Goal: Task Accomplishment & Management: Use online tool/utility

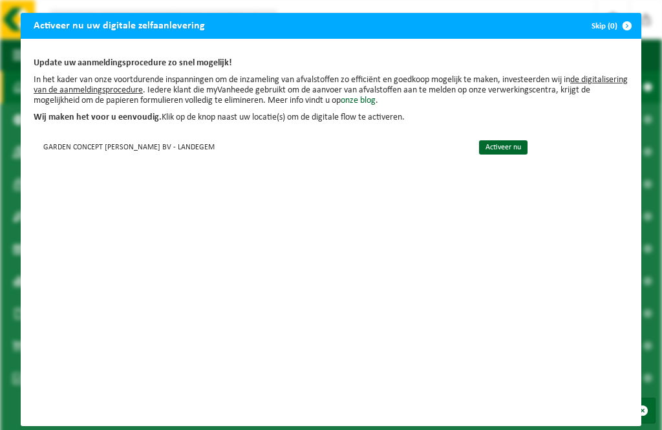
click at [482, 148] on link "Activeer nu" at bounding box center [503, 147] width 48 height 14
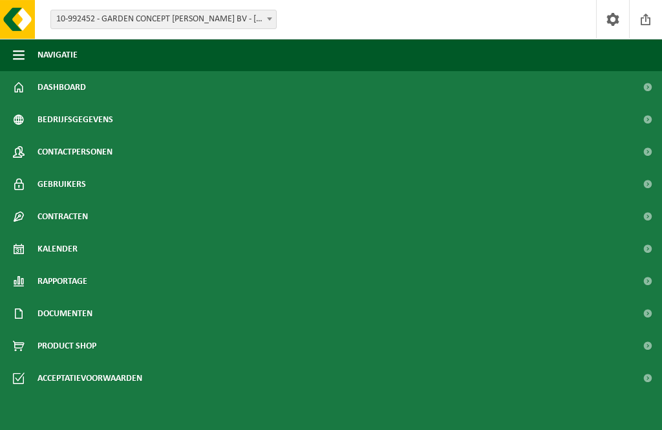
click at [58, 313] on span "Documenten" at bounding box center [64, 313] width 55 height 32
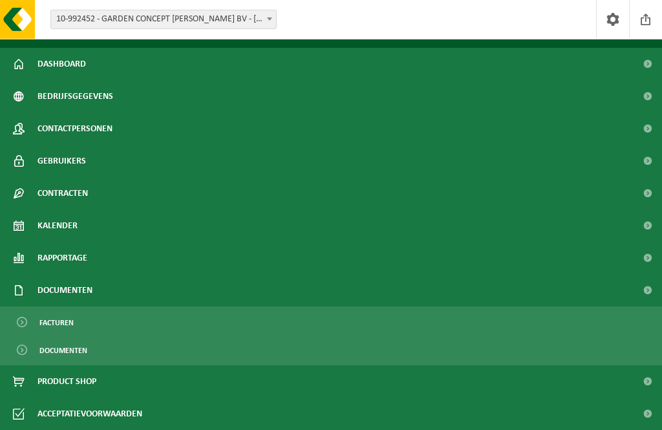
scroll to position [45, 0]
click at [62, 350] on span "Documenten" at bounding box center [63, 350] width 48 height 25
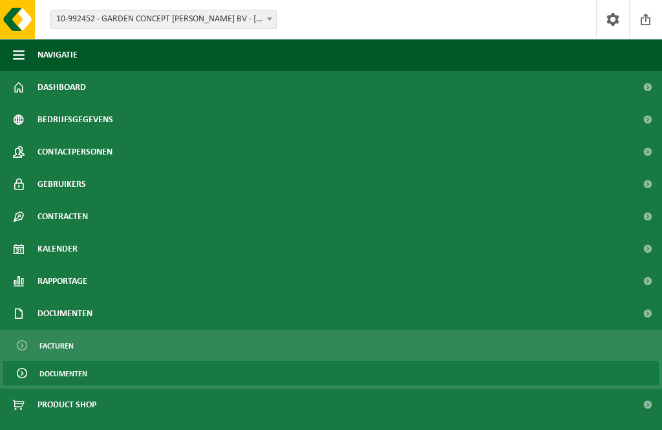
click at [57, 89] on span "Dashboard" at bounding box center [61, 87] width 48 height 32
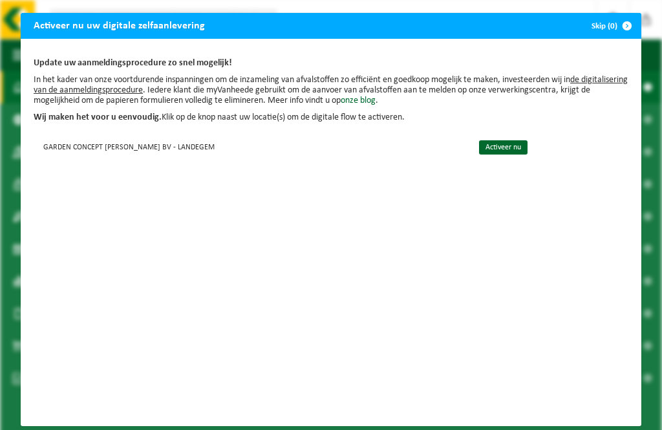
click at [497, 150] on link "Activeer nu" at bounding box center [503, 147] width 48 height 14
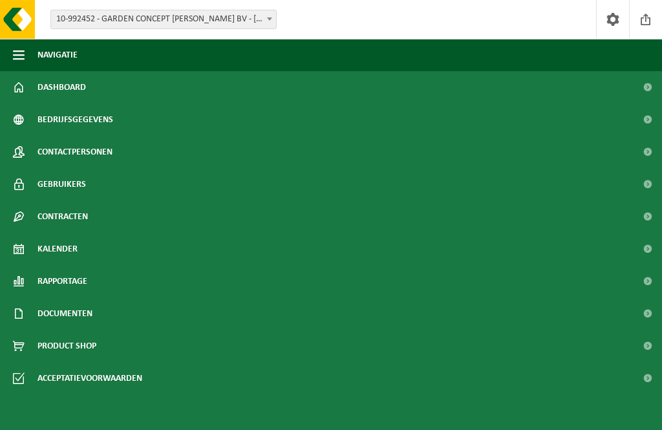
click at [99, 118] on span "Bedrijfsgegevens" at bounding box center [75, 119] width 76 height 32
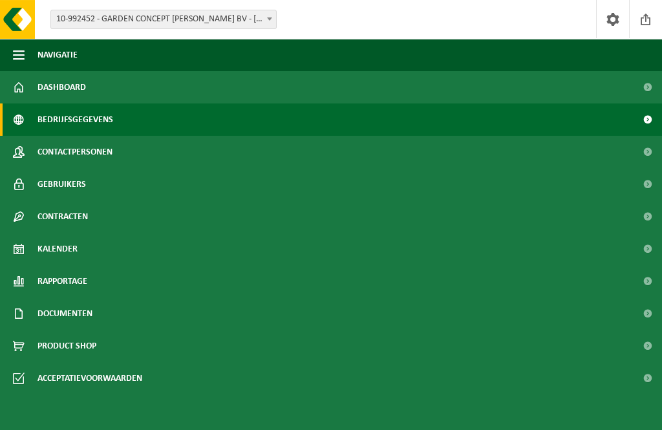
click at [270, 16] on span at bounding box center [269, 18] width 13 height 17
click at [134, 85] on link "Dashboard" at bounding box center [331, 87] width 662 height 32
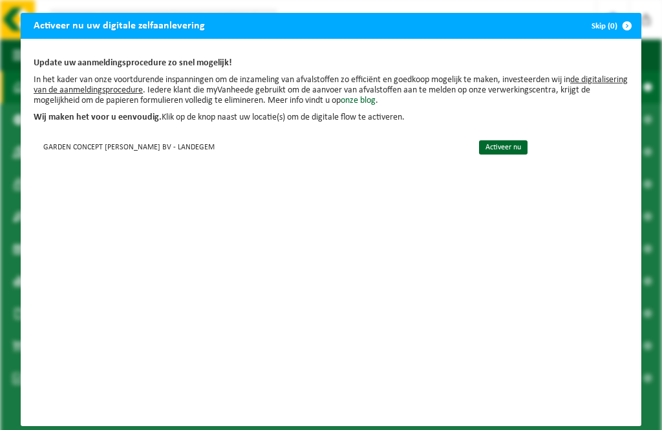
click at [622, 29] on span "button" at bounding box center [627, 26] width 26 height 26
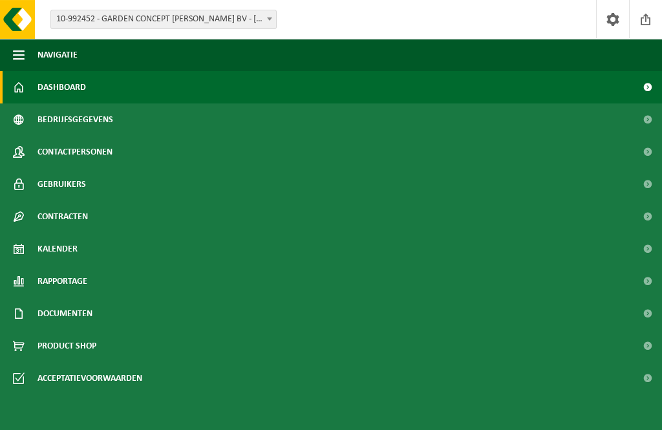
click at [59, 310] on span "Documenten" at bounding box center [64, 313] width 55 height 32
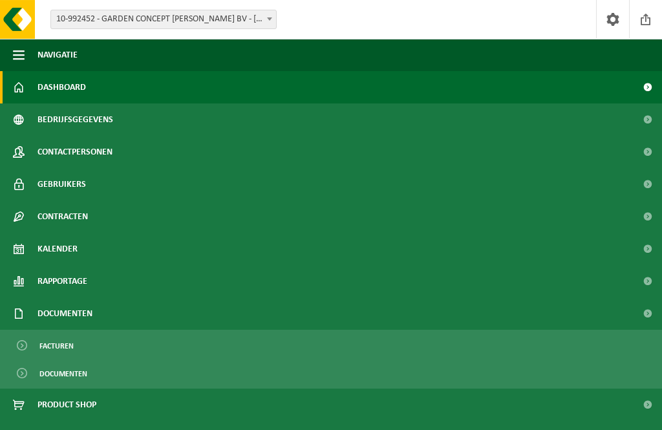
click at [56, 371] on span "Documenten" at bounding box center [63, 373] width 48 height 25
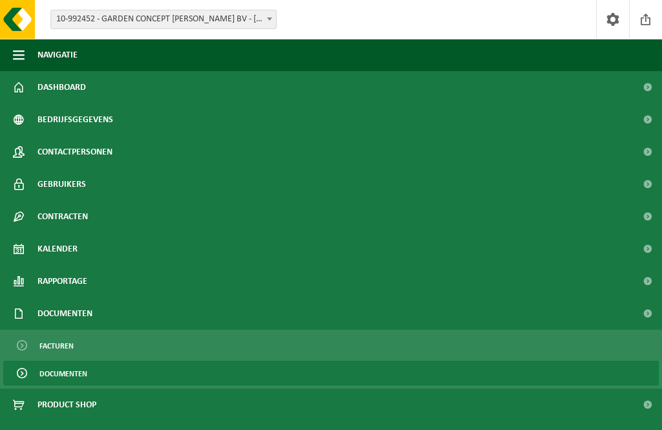
click at [83, 207] on span "Contracten" at bounding box center [62, 216] width 50 height 32
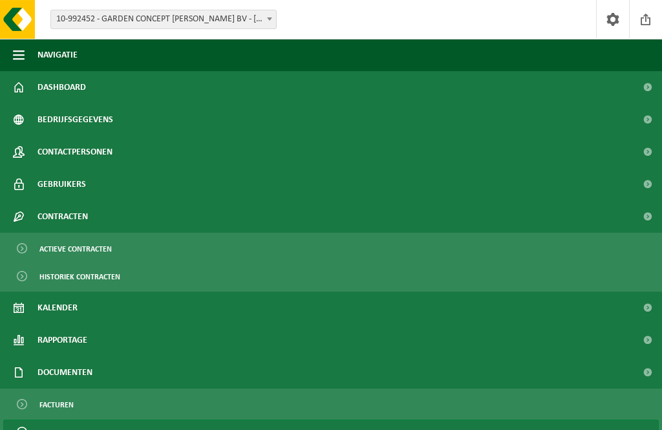
click at [104, 251] on span "Actieve contracten" at bounding box center [75, 248] width 72 height 25
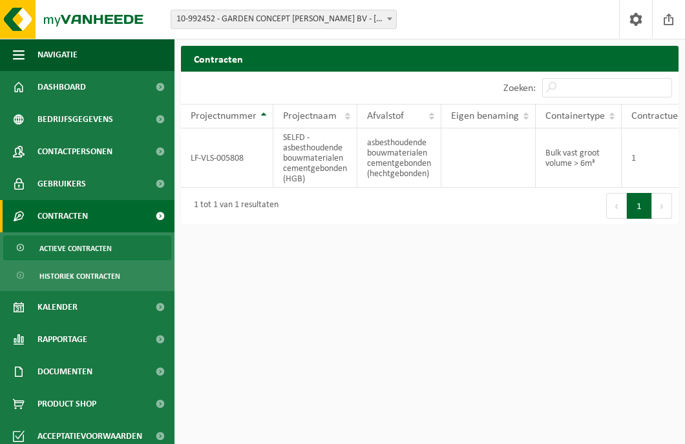
click at [233, 169] on td "LF-VLS-005808" at bounding box center [227, 158] width 92 height 59
click at [329, 158] on td "SELFD - asbesthoudende bouwmaterialen cementgebonden (HGB)" at bounding box center [315, 158] width 84 height 59
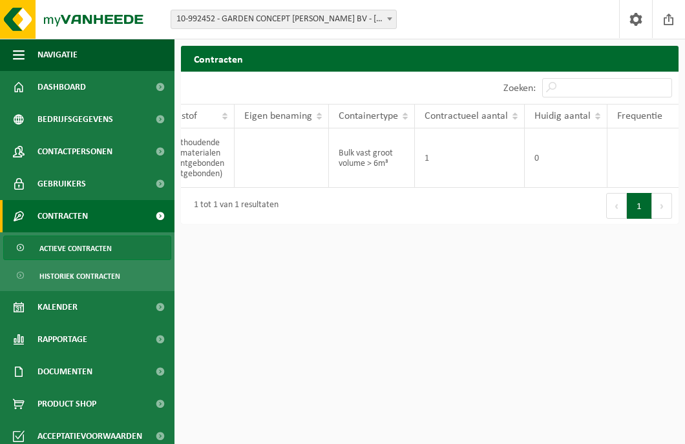
scroll to position [0, 207]
click at [477, 153] on td "1" at bounding box center [470, 158] width 110 height 59
click at [377, 169] on td "Bulk vast groot volume > 6m³" at bounding box center [372, 158] width 86 height 59
click at [368, 165] on td "Bulk vast groot volume > 6m³" at bounding box center [372, 158] width 86 height 59
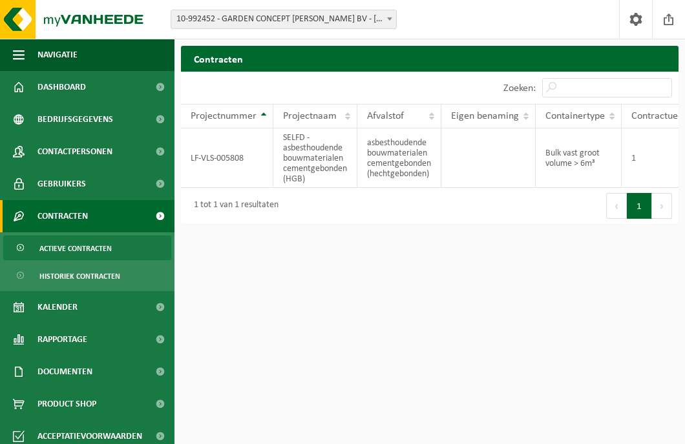
scroll to position [0, 0]
click at [401, 160] on td "asbesthoudende bouwmaterialen cementgebonden (hechtgebonden)" at bounding box center [399, 158] width 84 height 59
click at [82, 184] on span "Gebruikers" at bounding box center [61, 184] width 48 height 32
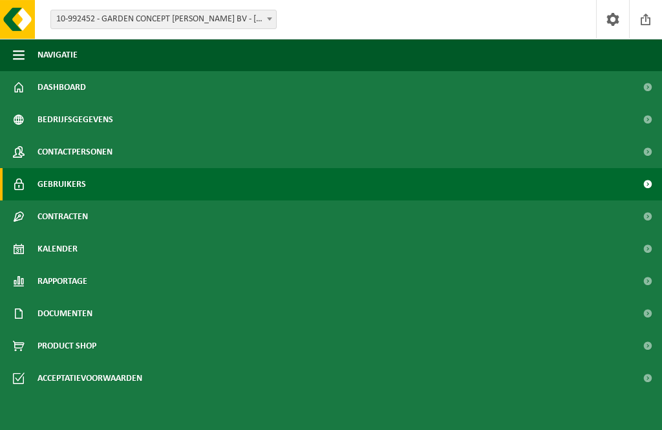
click at [83, 344] on span "Product Shop" at bounding box center [66, 345] width 59 height 32
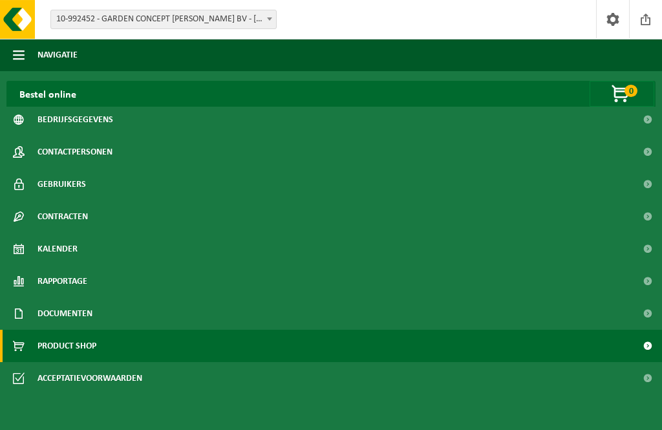
click at [78, 315] on span "Documenten" at bounding box center [64, 313] width 55 height 32
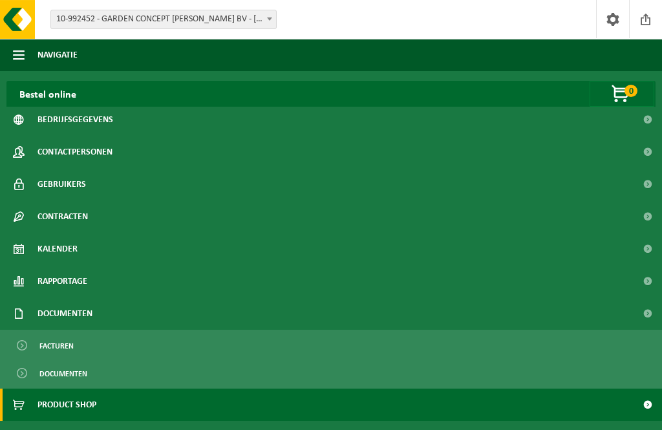
click at [85, 373] on span "Documenten" at bounding box center [63, 373] width 48 height 25
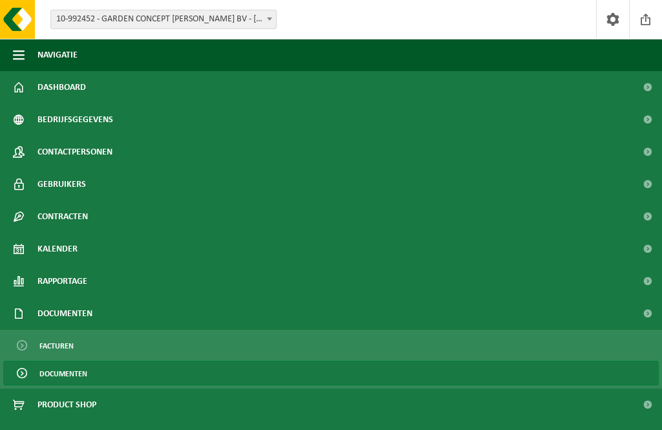
click at [83, 281] on span "Rapportage" at bounding box center [62, 281] width 50 height 32
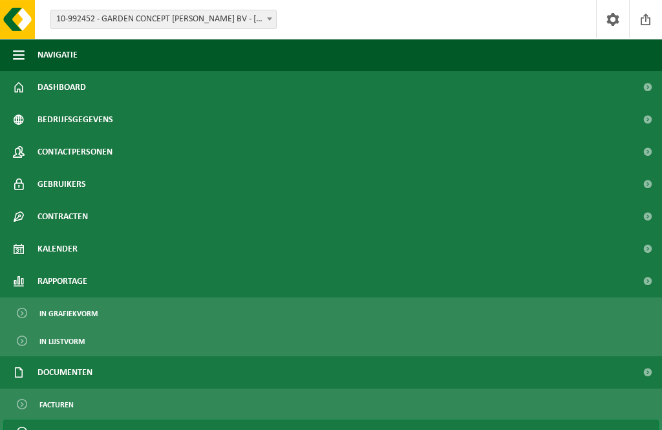
click at [114, 247] on link "Kalender" at bounding box center [331, 249] width 662 height 32
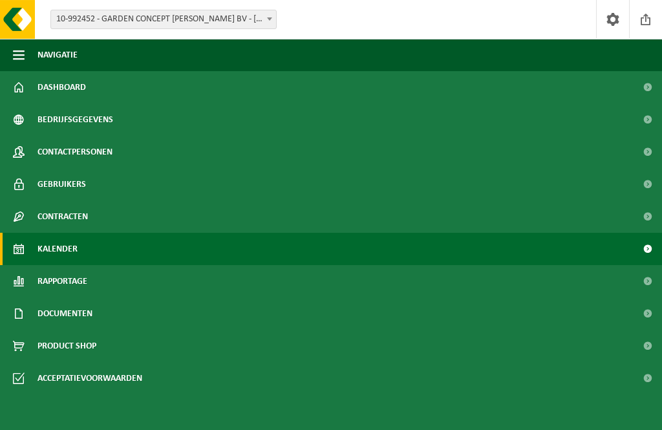
click at [48, 251] on span "Kalender" at bounding box center [57, 249] width 40 height 32
click at [52, 248] on span "Kalender" at bounding box center [57, 249] width 40 height 32
click at [645, 255] on span at bounding box center [646, 249] width 29 height 32
click at [37, 250] on span "Kalender" at bounding box center [57, 249] width 40 height 32
click at [54, 246] on span "Kalender" at bounding box center [57, 249] width 40 height 32
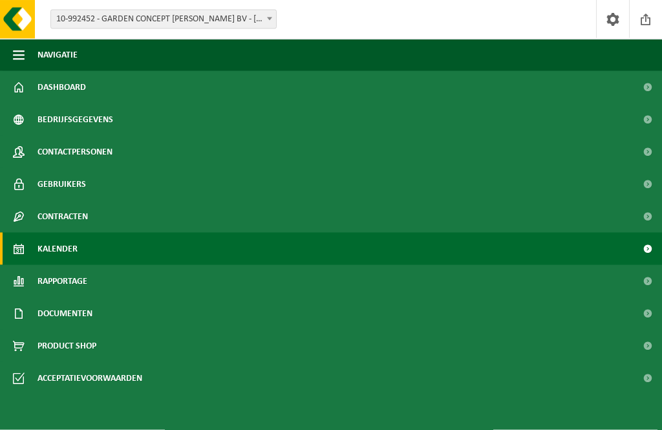
scroll to position [8, 0]
click at [87, 317] on span "Documenten" at bounding box center [64, 313] width 55 height 32
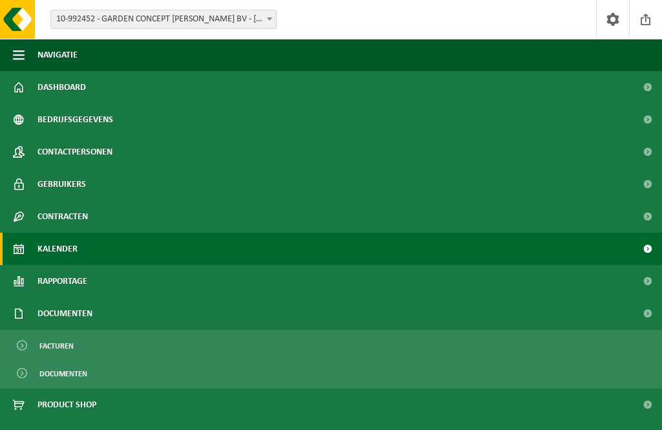
click at [88, 219] on span "Contracten" at bounding box center [62, 216] width 50 height 32
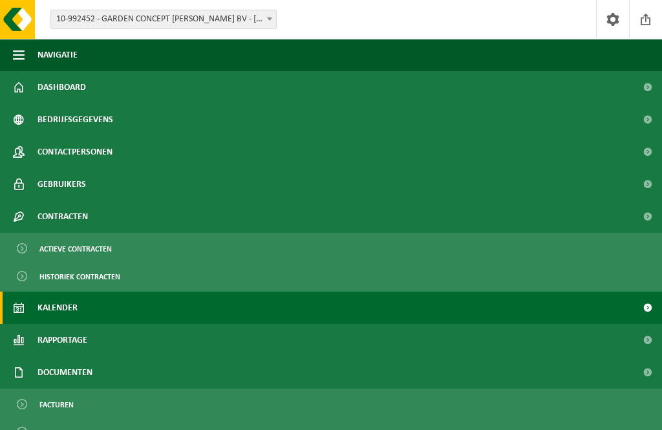
click at [110, 273] on span "Historiek contracten" at bounding box center [79, 276] width 81 height 25
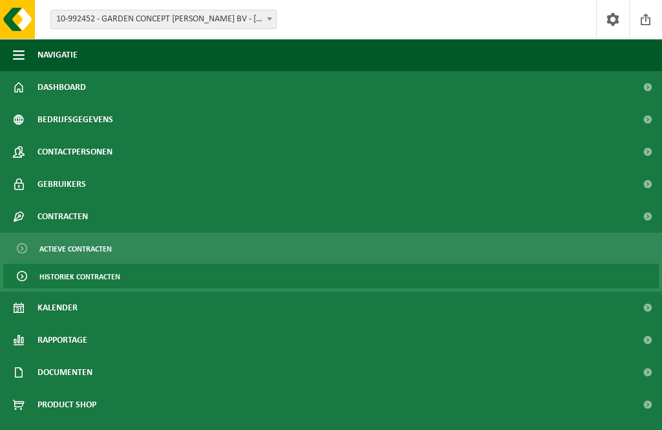
click at [114, 244] on link "Actieve contracten" at bounding box center [330, 248] width 655 height 25
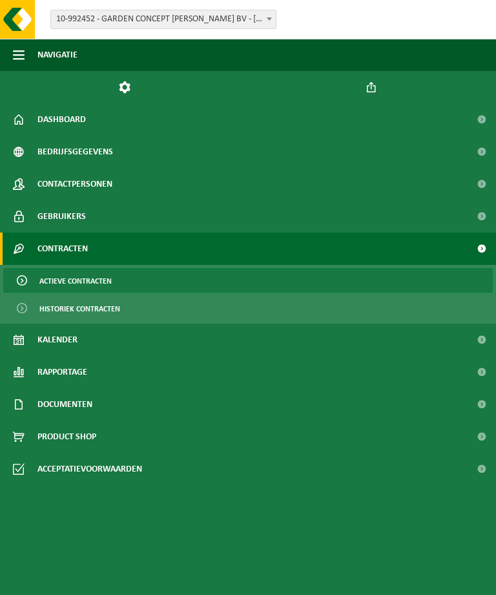
click at [67, 339] on span "Kalender" at bounding box center [57, 340] width 40 height 32
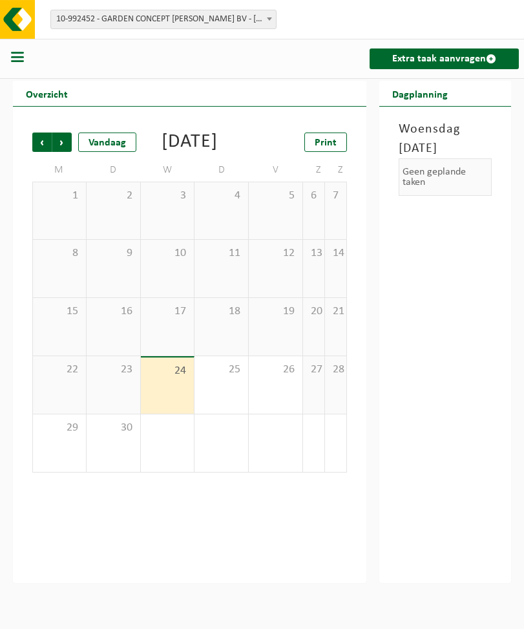
click at [302, 406] on div "26" at bounding box center [276, 384] width 54 height 57
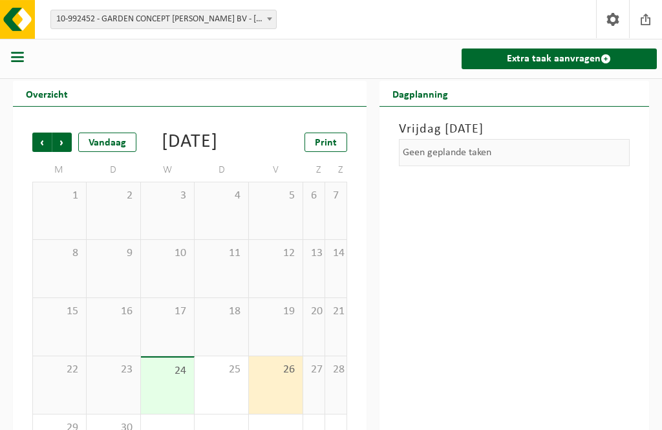
click at [523, 59] on link "Extra taak aanvragen" at bounding box center [558, 58] width 195 height 21
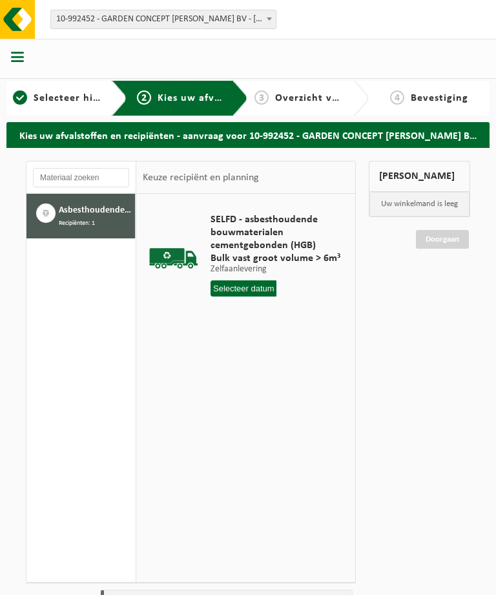
click at [87, 227] on span "Recipiënten: 1" at bounding box center [77, 223] width 36 height 11
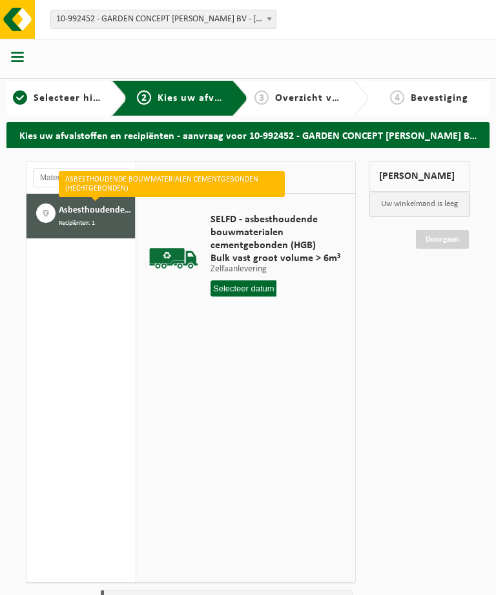
click at [256, 287] on input "text" at bounding box center [244, 288] width 66 height 16
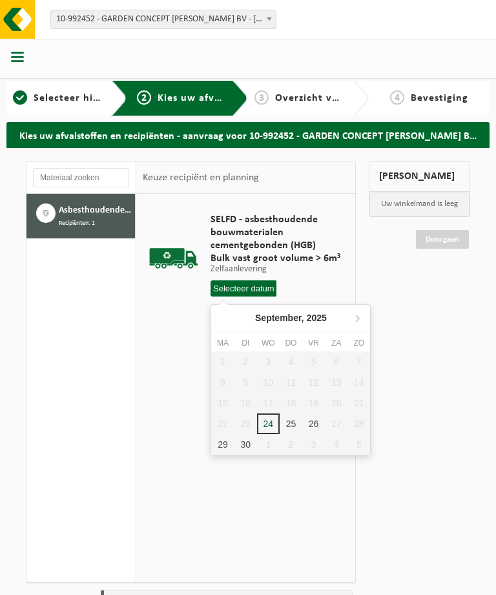
click at [315, 422] on div "26" at bounding box center [313, 423] width 23 height 21
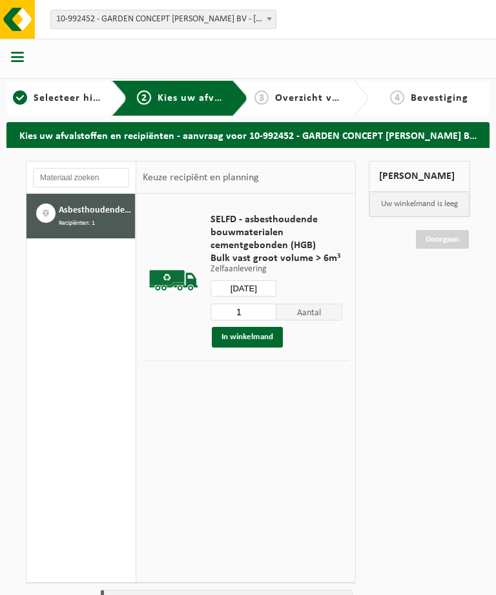
type input "Van [DATE]"
click at [267, 336] on button "In winkelmand" at bounding box center [247, 337] width 71 height 21
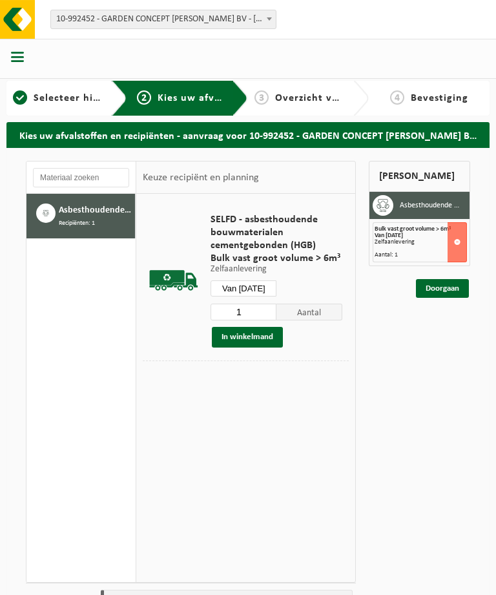
click at [450, 287] on link "Doorgaan" at bounding box center [442, 288] width 53 height 19
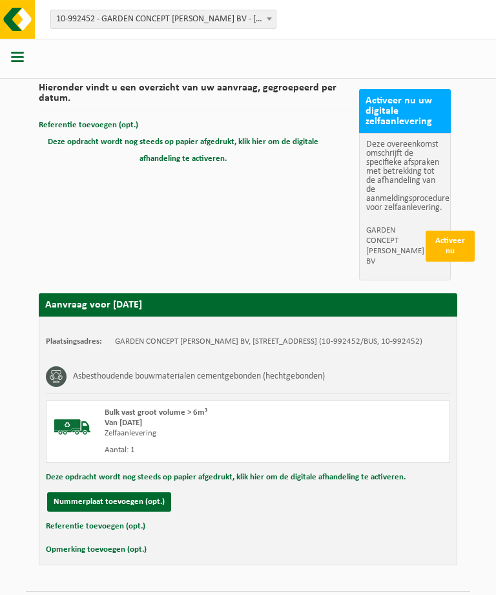
scroll to position [112, 0]
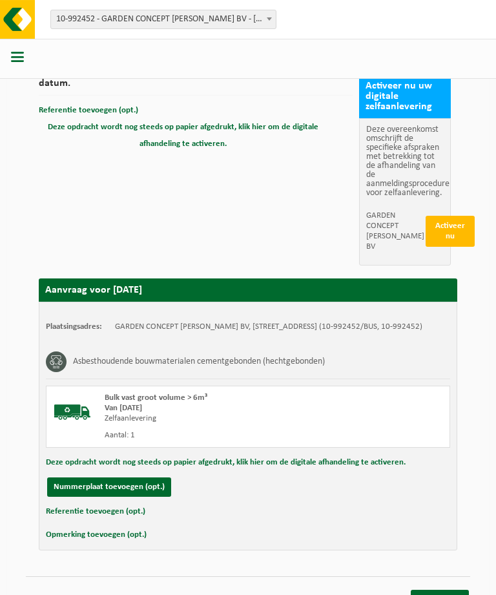
click at [138, 497] on button "Nummerplaat toevoegen (opt.)" at bounding box center [109, 486] width 124 height 19
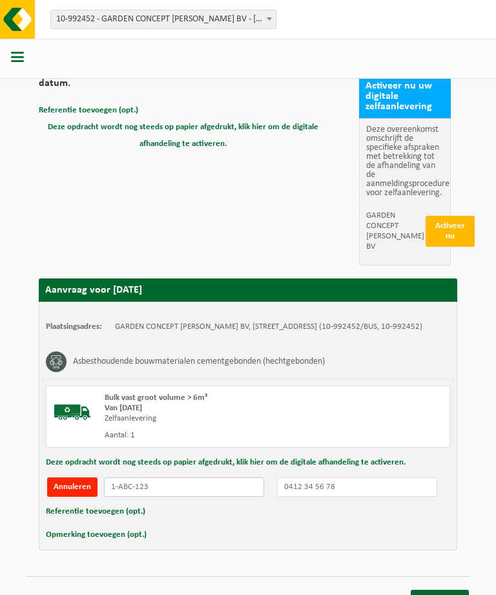
click at [177, 497] on input "text" at bounding box center [184, 486] width 160 height 19
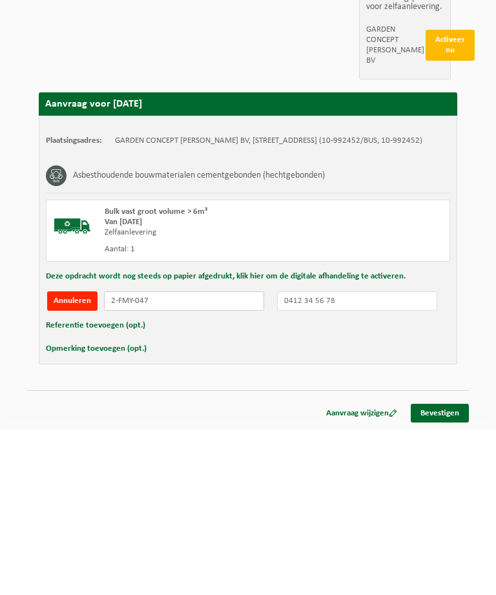
type input "2-FMY-047"
click at [446, 569] on link "Bevestigen" at bounding box center [440, 578] width 58 height 19
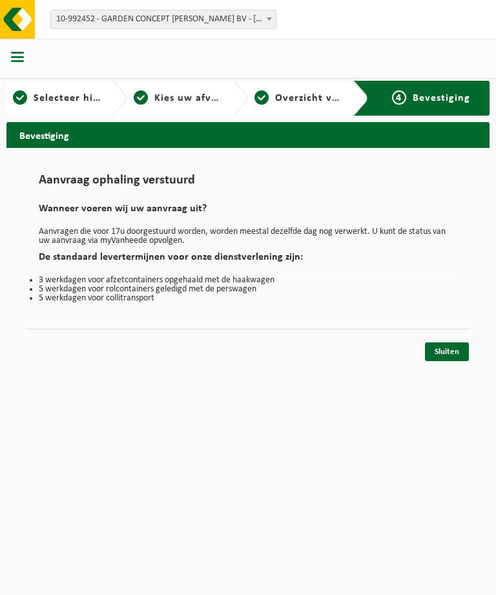
click at [455, 355] on link "Sluiten" at bounding box center [447, 351] width 44 height 19
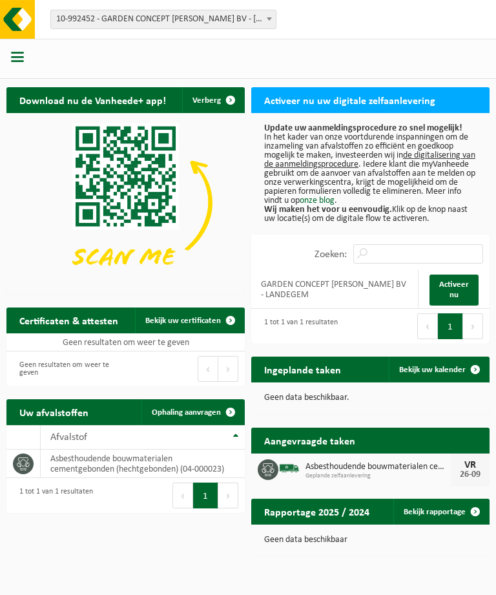
click at [339, 466] on span "Asbesthoudende bouwmaterialen cementgebonden (hechtgebonden)" at bounding box center [378, 467] width 145 height 10
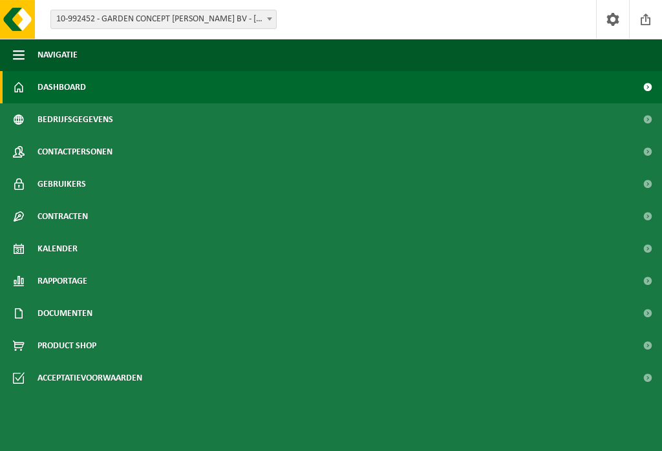
click at [68, 83] on span "Dashboard" at bounding box center [61, 87] width 48 height 32
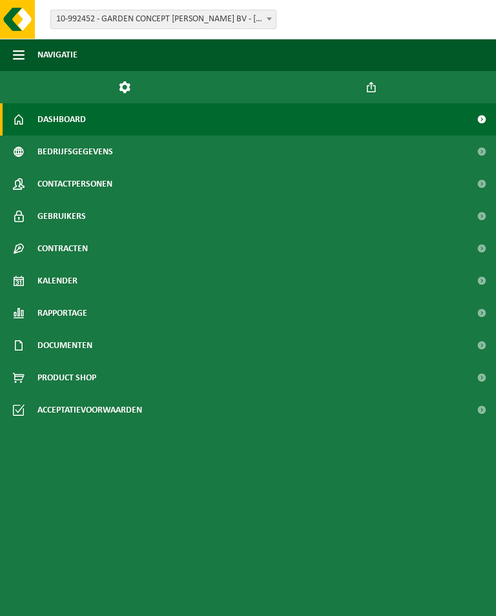
click at [61, 118] on span "Dashboard" at bounding box center [61, 119] width 48 height 32
